Goal: Information Seeking & Learning: Understand process/instructions

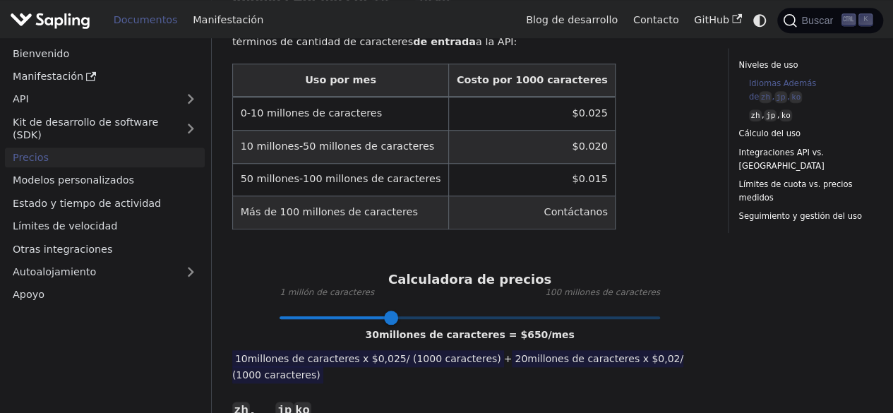
scroll to position [565, 0]
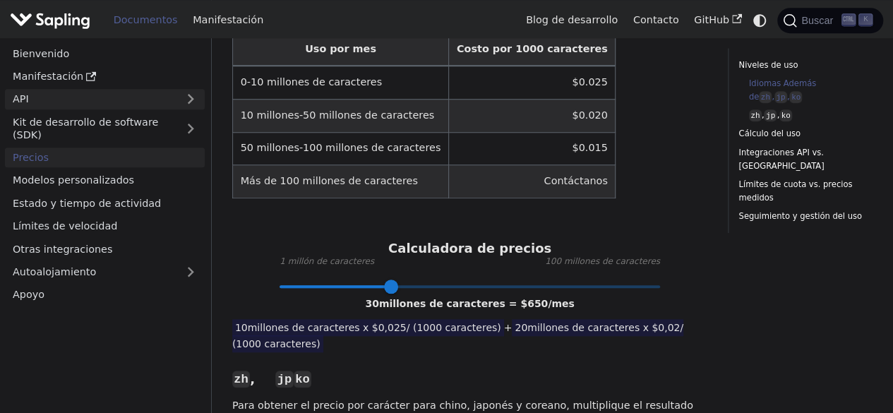
click at [95, 93] on link "API" at bounding box center [91, 99] width 172 height 20
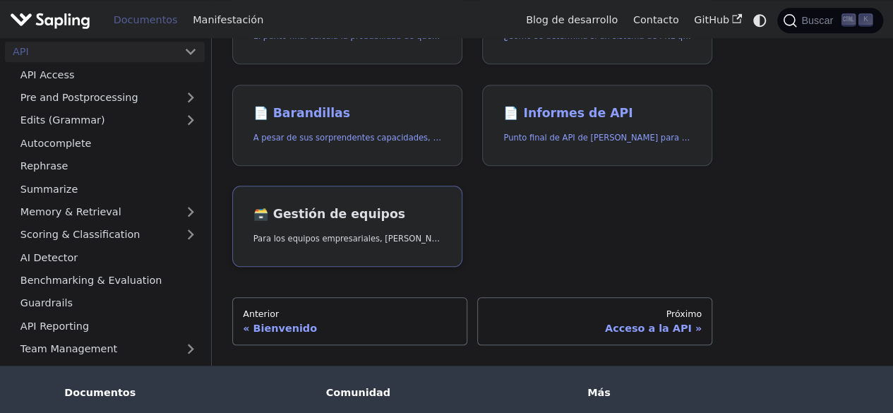
scroll to position [689, 0]
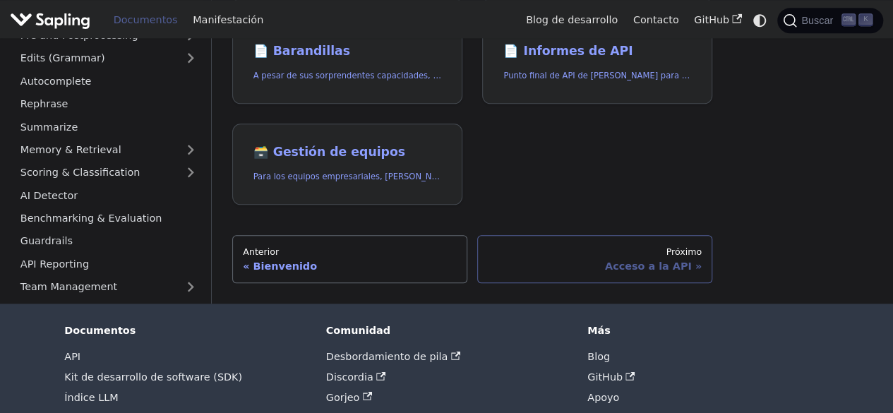
click at [585, 260] on div "Acceso a la API" at bounding box center [595, 266] width 213 height 13
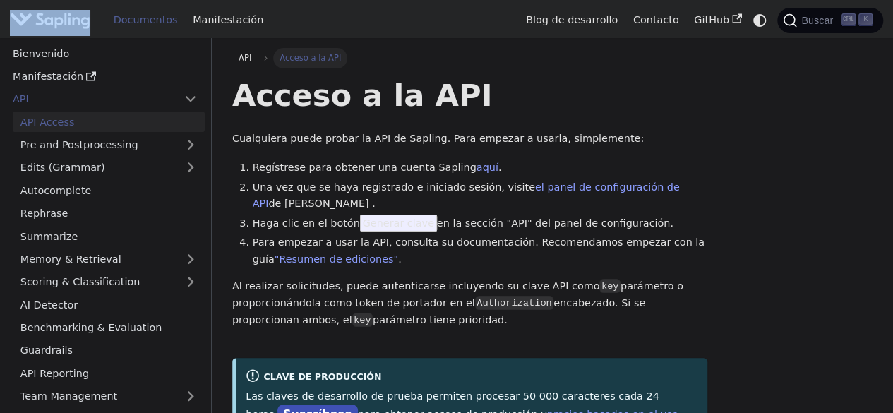
drag, startPoint x: 102, startPoint y: 23, endPoint x: 36, endPoint y: 30, distance: 66.0
click at [36, 30] on div "Documentos Manifestación" at bounding box center [264, 20] width 509 height 30
drag, startPoint x: 38, startPoint y: 28, endPoint x: 107, endPoint y: 5, distance: 72.1
click at [106, 5] on div "Documentos Manifestación" at bounding box center [264, 20] width 509 height 30
click at [107, 5] on div "Documentos Manifestación" at bounding box center [264, 20] width 509 height 30
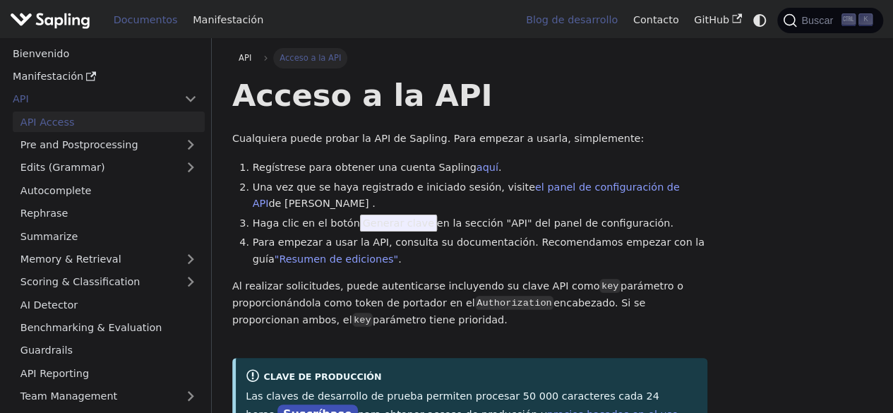
click at [579, 25] on font "Blog de desarrollo" at bounding box center [572, 19] width 92 height 11
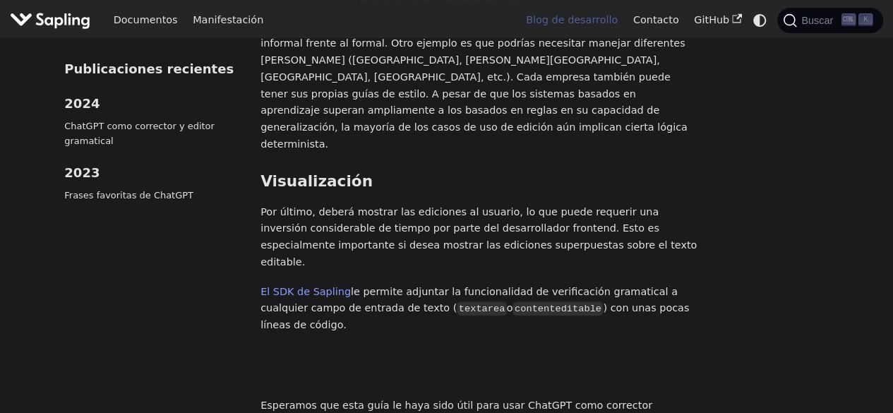
scroll to position [2825, 0]
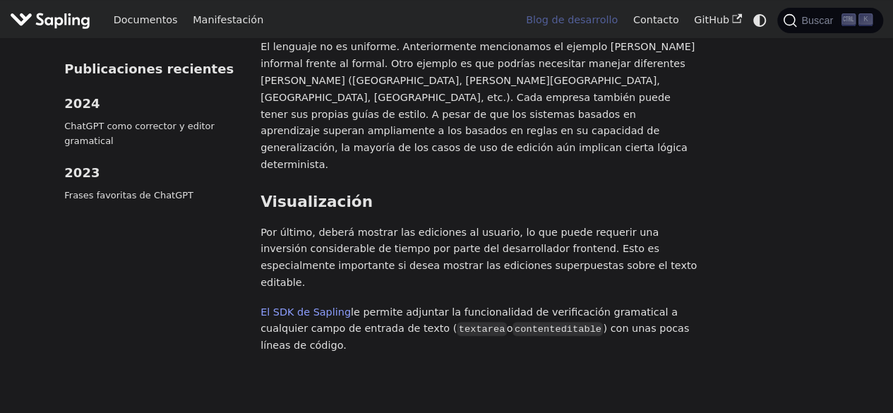
click at [290, 304] on p "El SDK de Sapling le permite adjuntar la funcionalidad de verificación gramatic…" at bounding box center [479, 329] width 437 height 50
click at [290, 307] on font "El SDK de Sapling" at bounding box center [306, 312] width 90 height 11
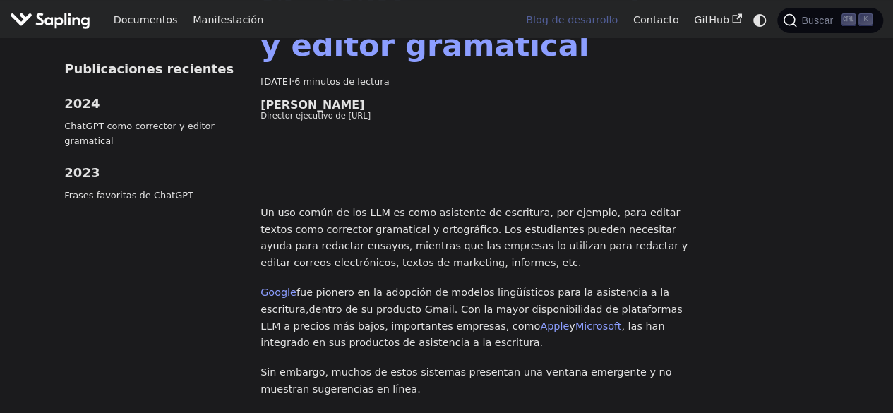
scroll to position [0, 0]
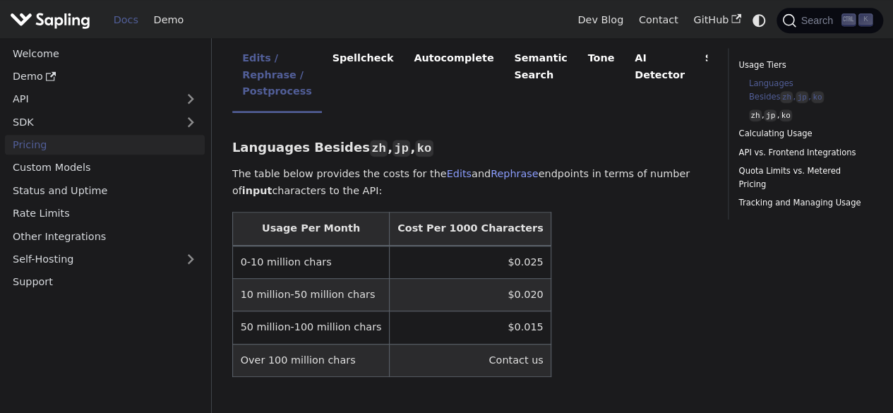
scroll to position [353, 0]
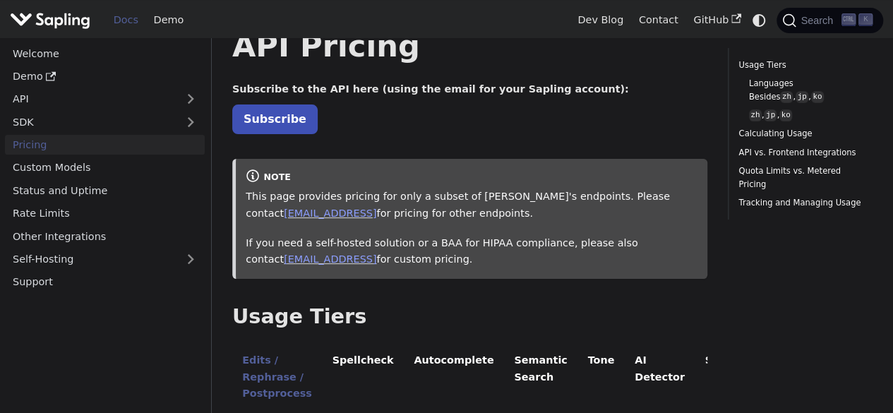
scroll to position [71, 0]
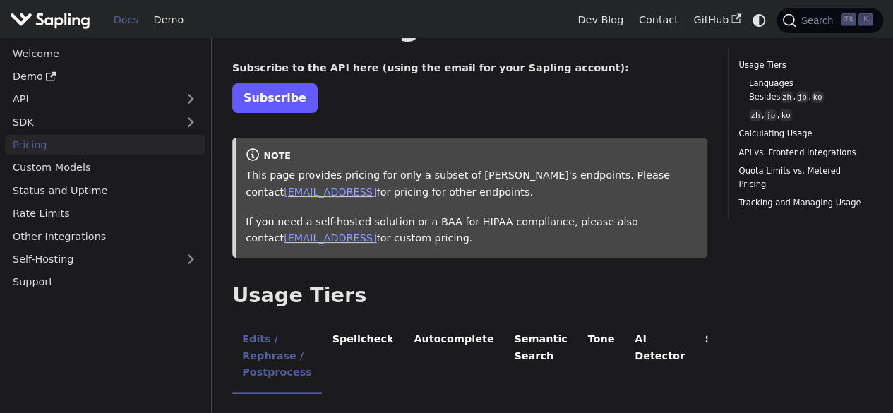
click at [270, 95] on link "Subscribe" at bounding box center [274, 97] width 85 height 29
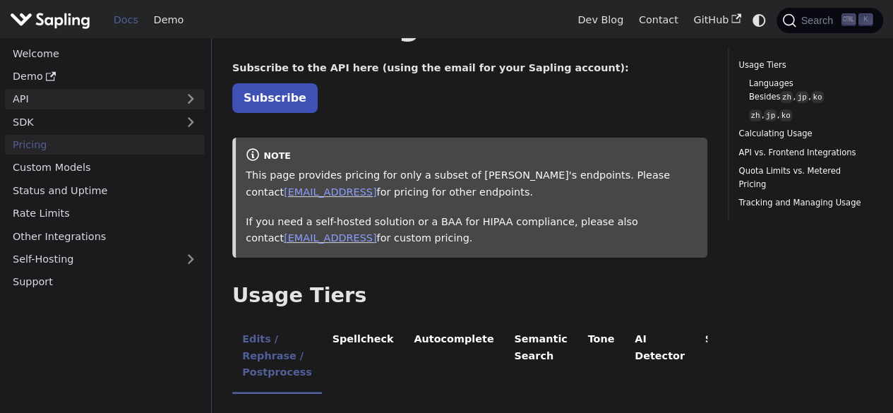
click at [104, 98] on link "API" at bounding box center [91, 99] width 172 height 20
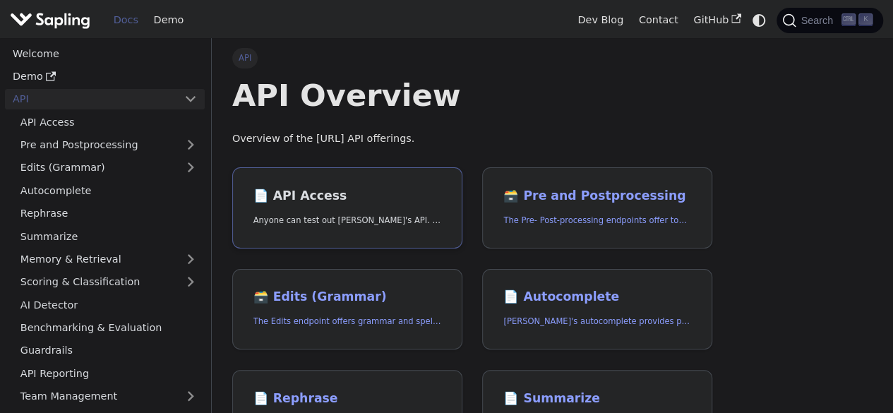
click at [362, 196] on h2 "📄️ API Access" at bounding box center [348, 197] width 188 height 16
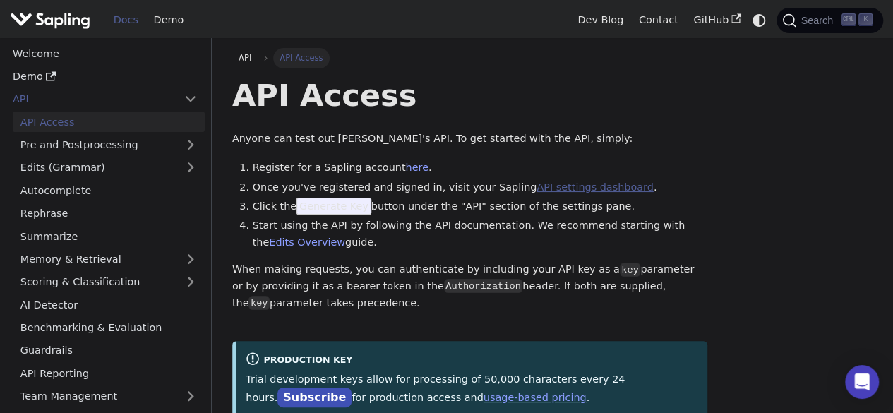
click at [540, 189] on link "API settings dashboard" at bounding box center [595, 187] width 117 height 11
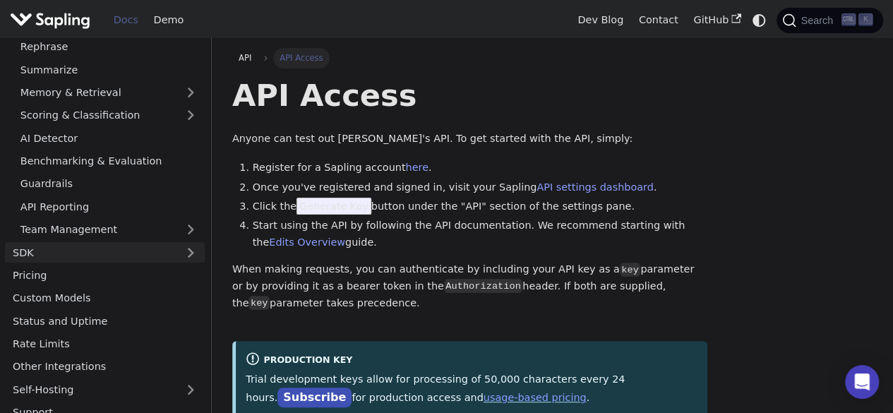
scroll to position [181, 0]
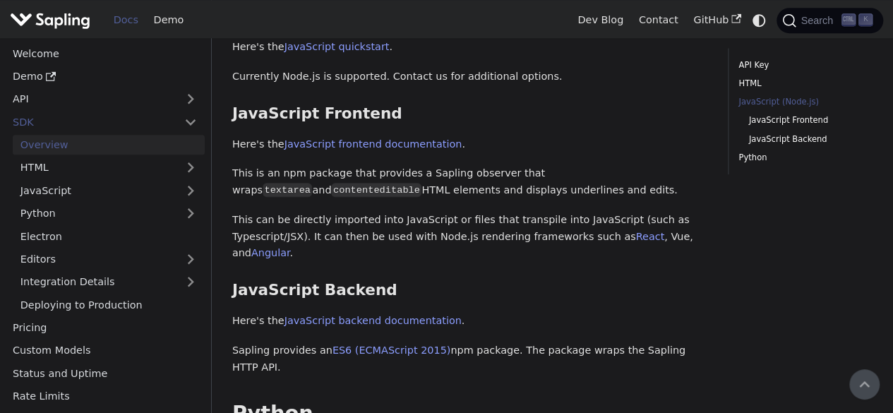
scroll to position [283, 0]
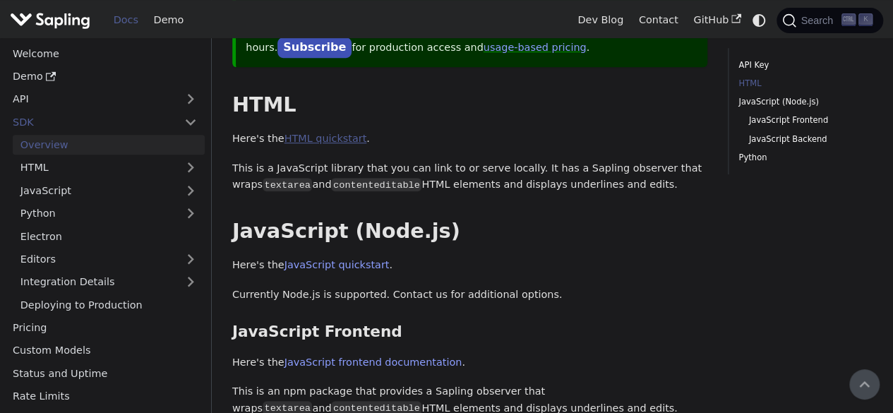
click at [316, 141] on link "HTML quickstart" at bounding box center [326, 138] width 83 height 11
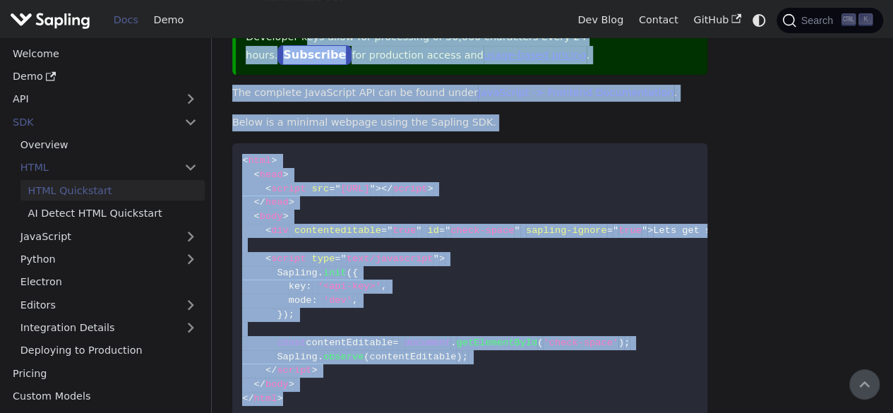
scroll to position [141, 0]
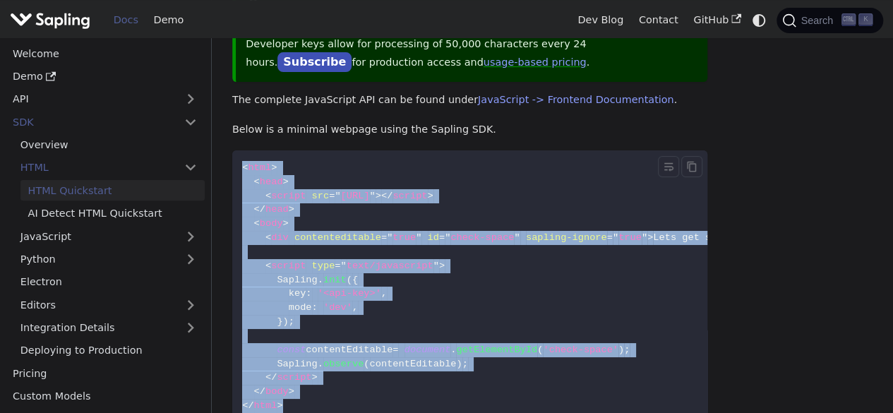
drag, startPoint x: 300, startPoint y: 196, endPoint x: 242, endPoint y: 169, distance: 64.5
click at [242, 169] on code "< html > < head > < script src = " https://sapling.ai/static/js/sapling-sdk-v1.…" at bounding box center [514, 286] width 564 height 273
copy code "< html > < head > < script src = " https://sapling.ai/static/js/sapling-sdk-v1.…"
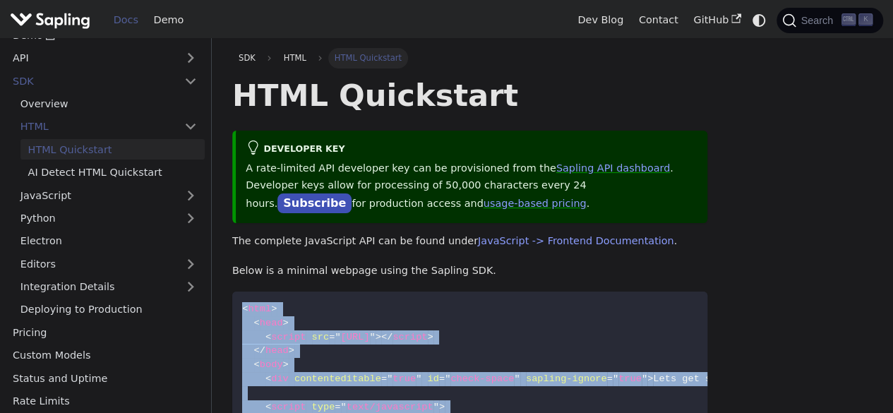
scroll to position [112, 0]
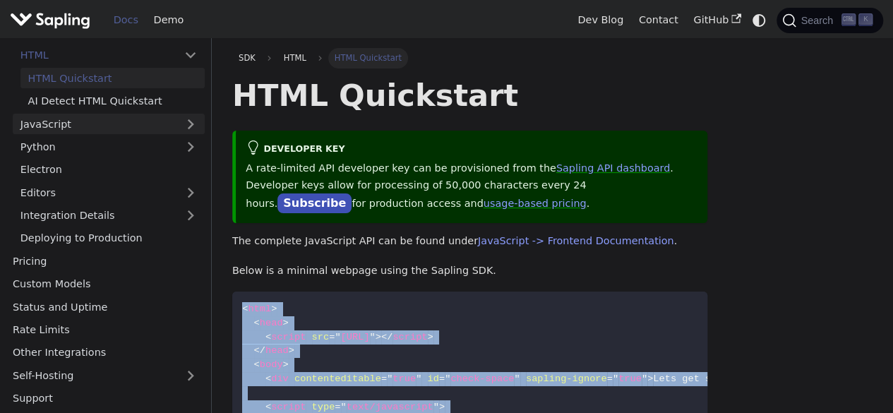
click at [91, 124] on link "JavaScript" at bounding box center [109, 124] width 192 height 20
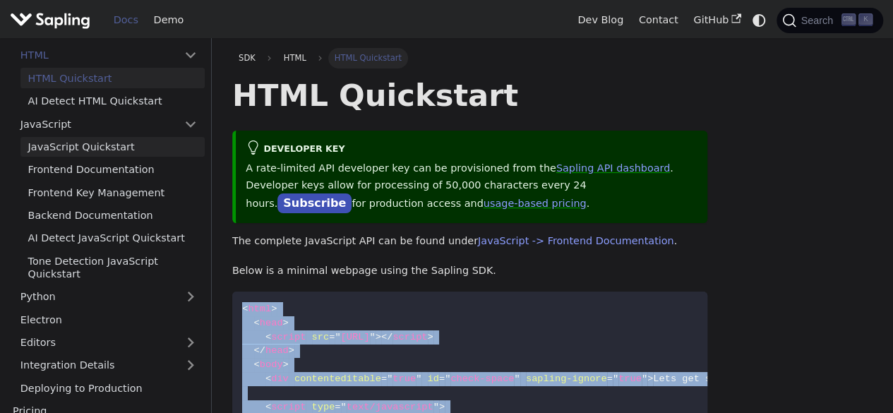
click at [96, 146] on link "JavaScript Quickstart" at bounding box center [112, 147] width 184 height 20
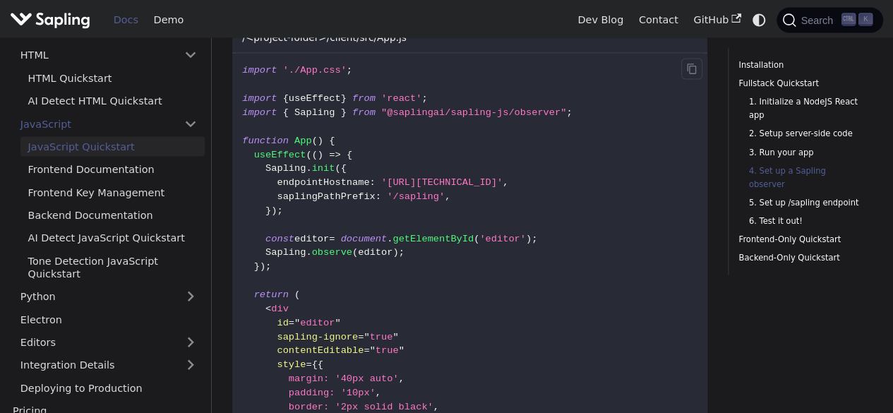
scroll to position [1625, 0]
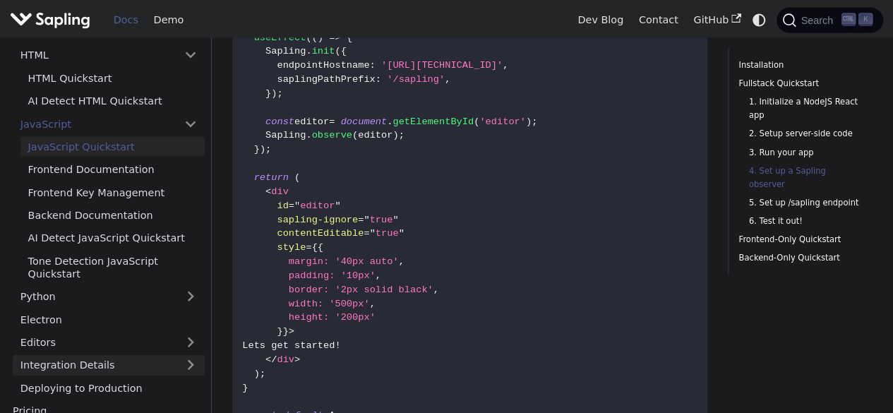
click at [186, 355] on link "Integration Details" at bounding box center [109, 365] width 192 height 20
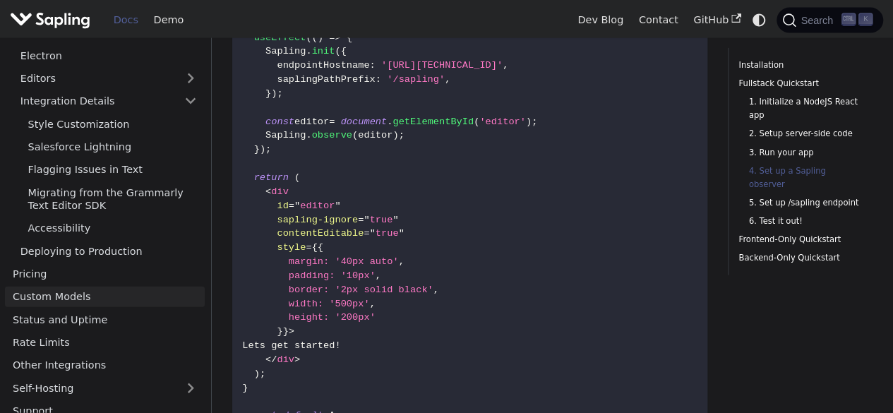
scroll to position [1695, 0]
